Goal: Task Accomplishment & Management: Use online tool/utility

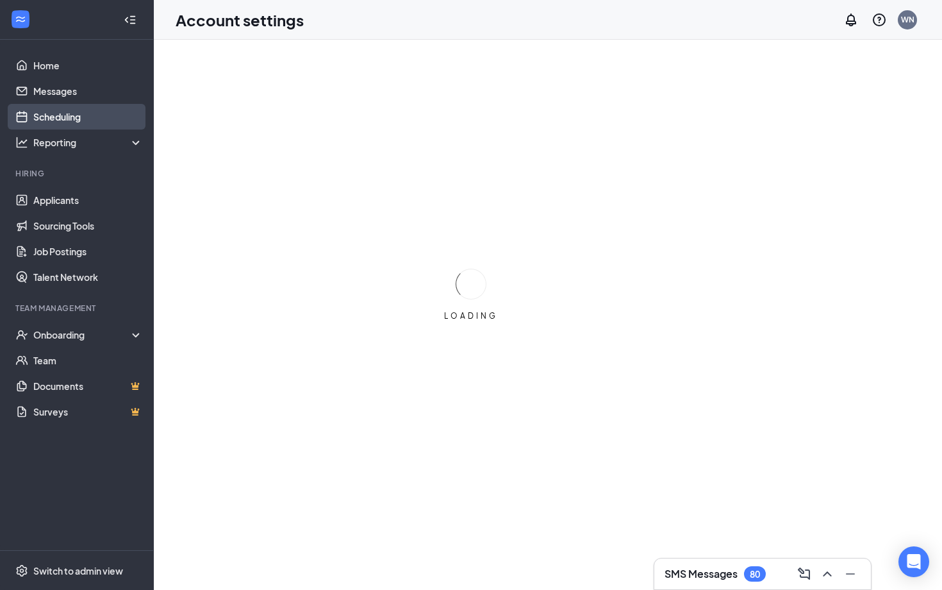
click at [66, 116] on link "Scheduling" at bounding box center [88, 117] width 110 height 26
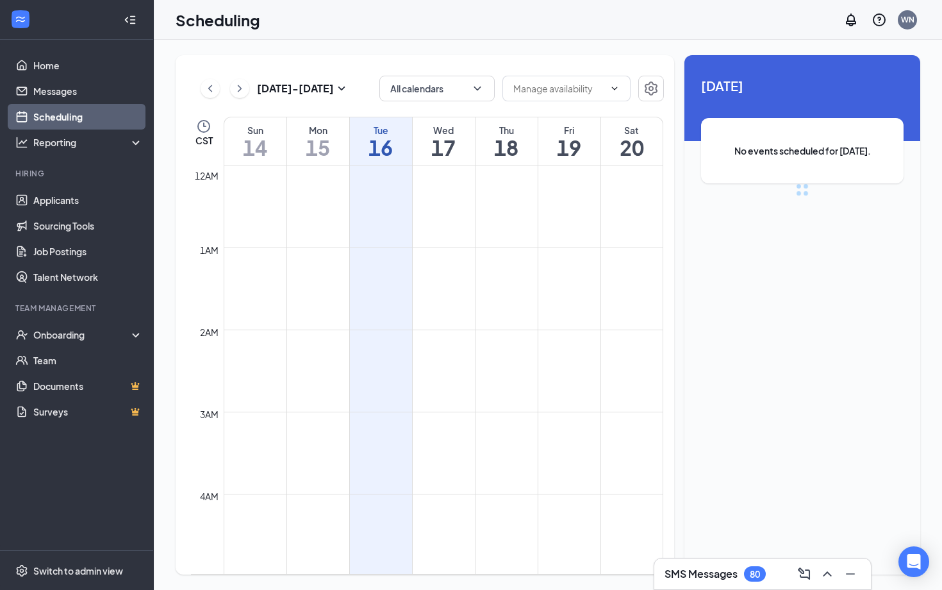
scroll to position [630, 0]
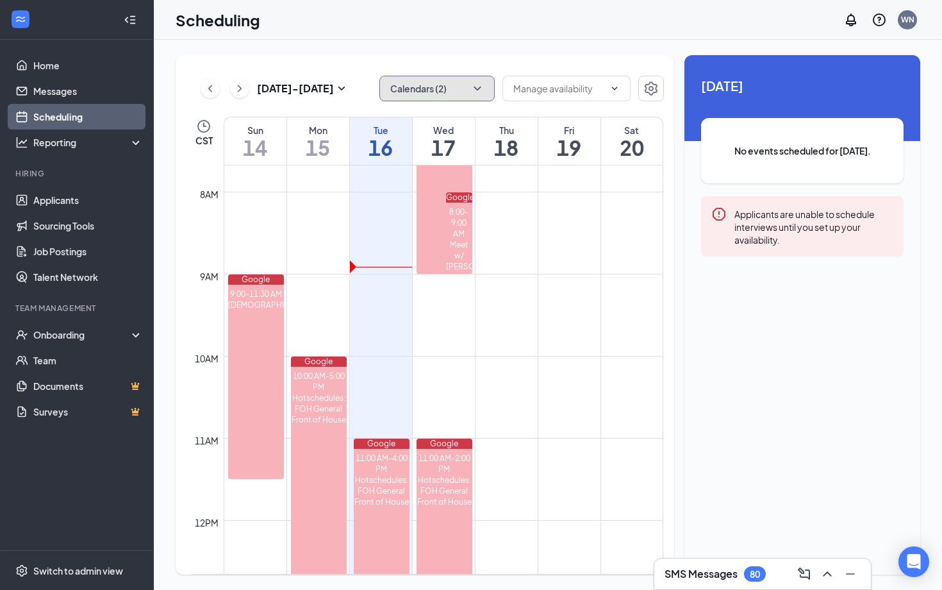
click at [478, 92] on icon "ChevronDown" at bounding box center [477, 88] width 13 height 13
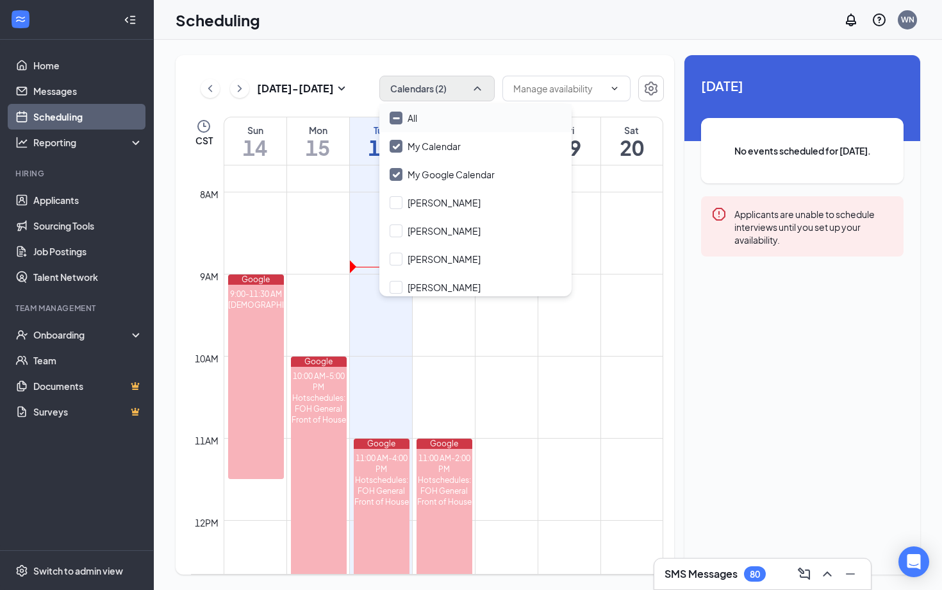
click at [387, 122] on div "All" at bounding box center [476, 118] width 192 height 28
checkbox input "true"
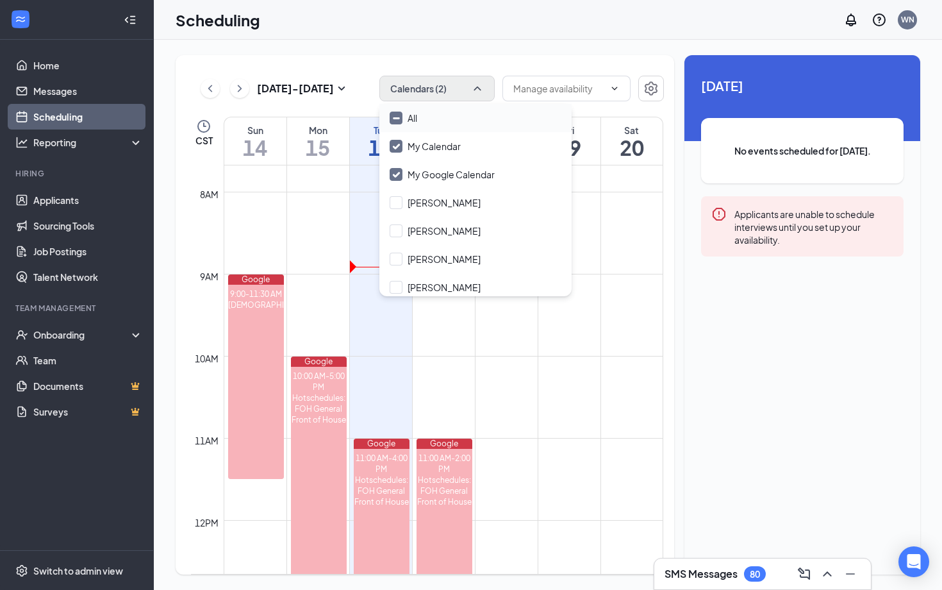
checkbox input "true"
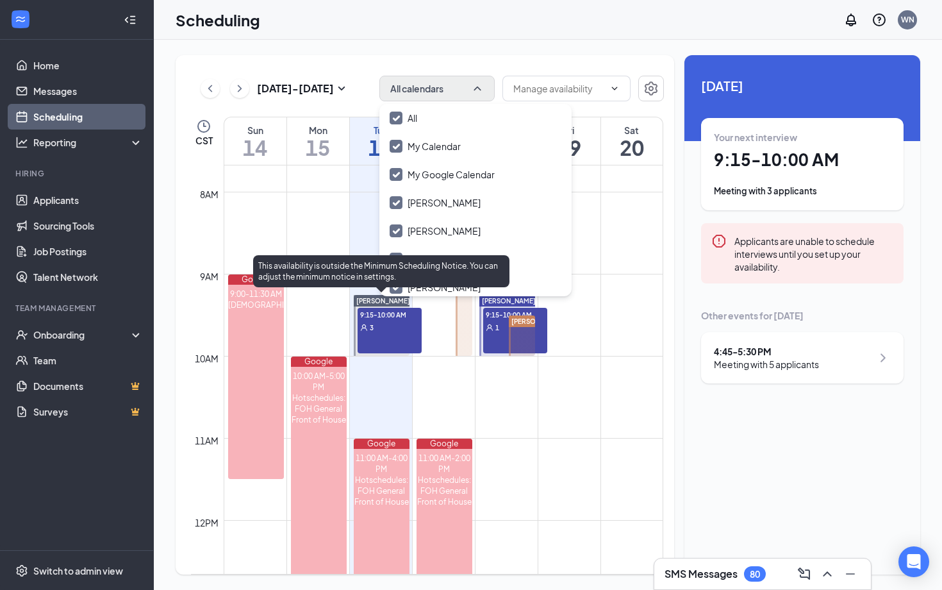
click at [376, 331] on div "3" at bounding box center [390, 327] width 64 height 13
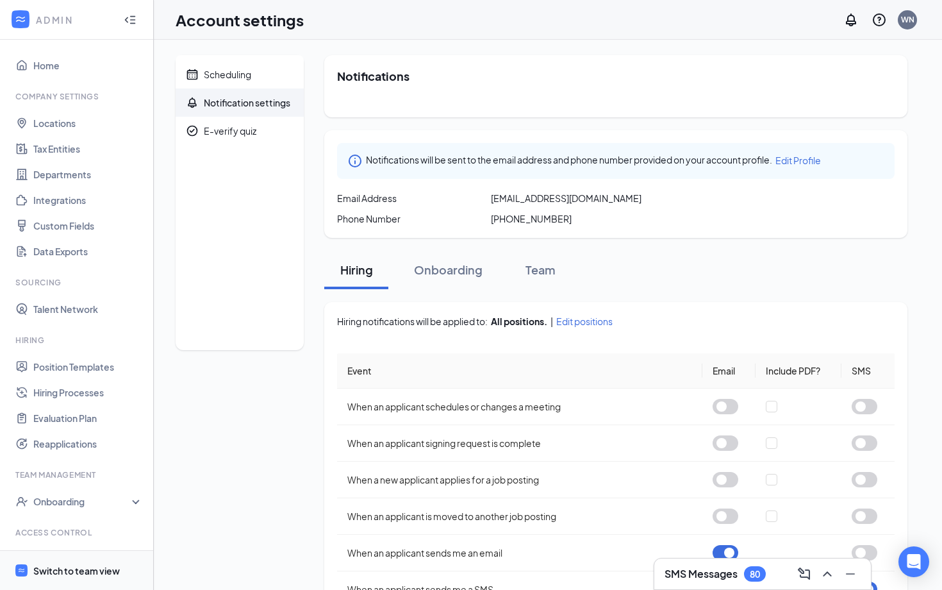
click at [76, 571] on div "Switch to team view" at bounding box center [76, 570] width 87 height 13
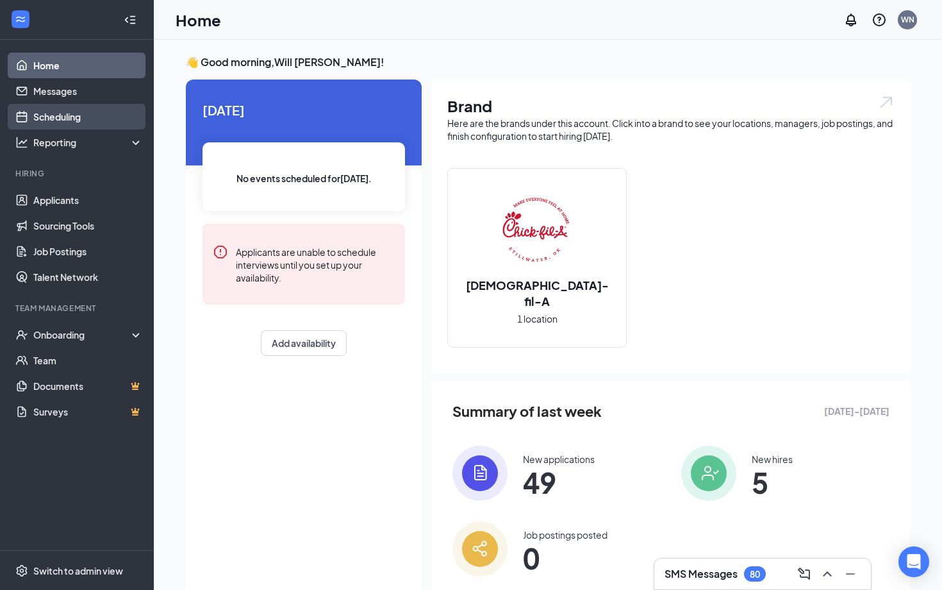
click at [51, 114] on link "Scheduling" at bounding box center [88, 117] width 110 height 26
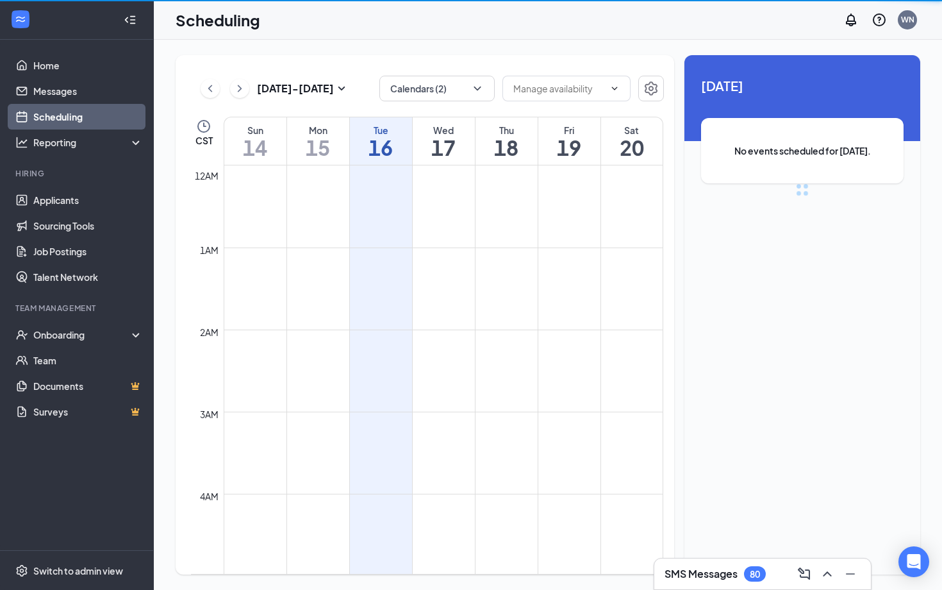
scroll to position [630, 0]
